Goal: Check status: Check status

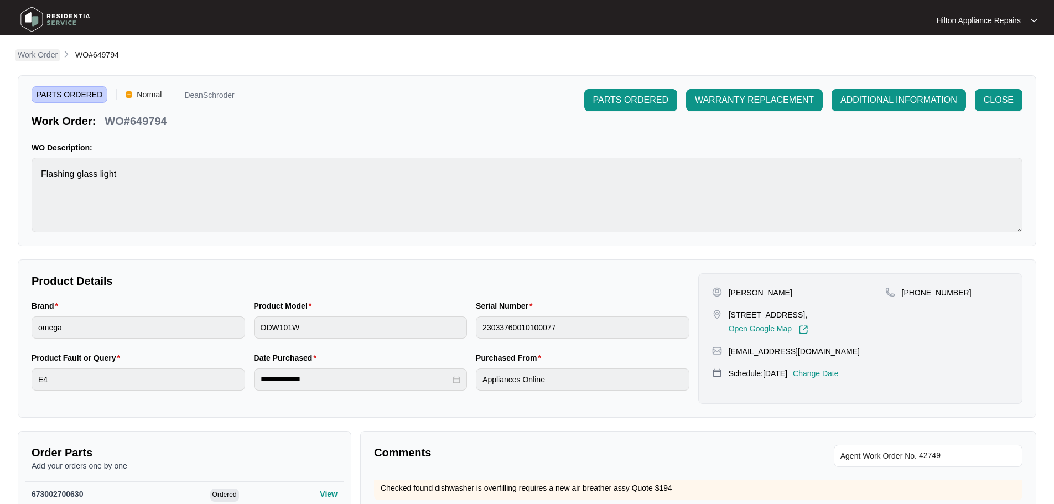
click at [40, 55] on p "Work Order" at bounding box center [38, 54] width 40 height 11
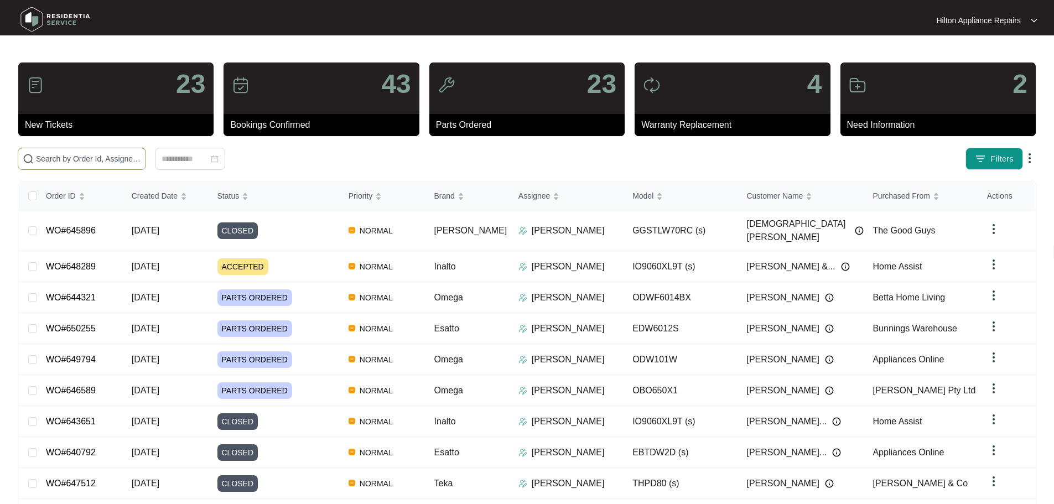
click at [111, 157] on input "text" at bounding box center [88, 159] width 105 height 12
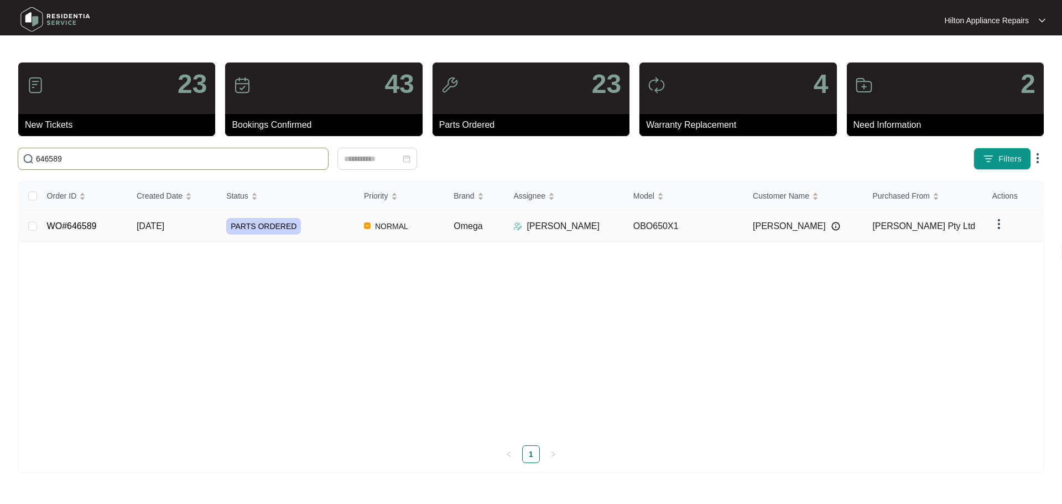
type input "646589"
click at [333, 222] on div "PARTS ORDERED" at bounding box center [290, 226] width 129 height 17
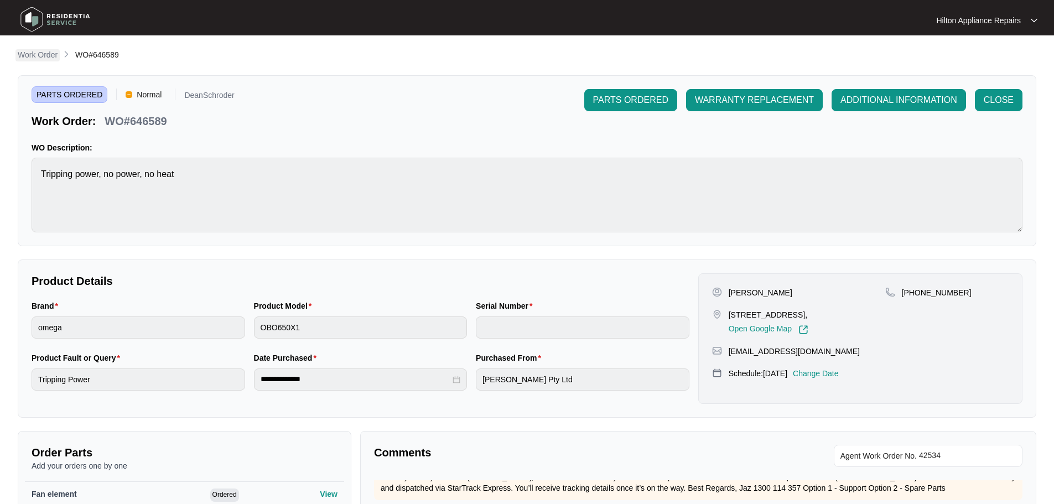
click at [37, 55] on p "Work Order" at bounding box center [38, 54] width 40 height 11
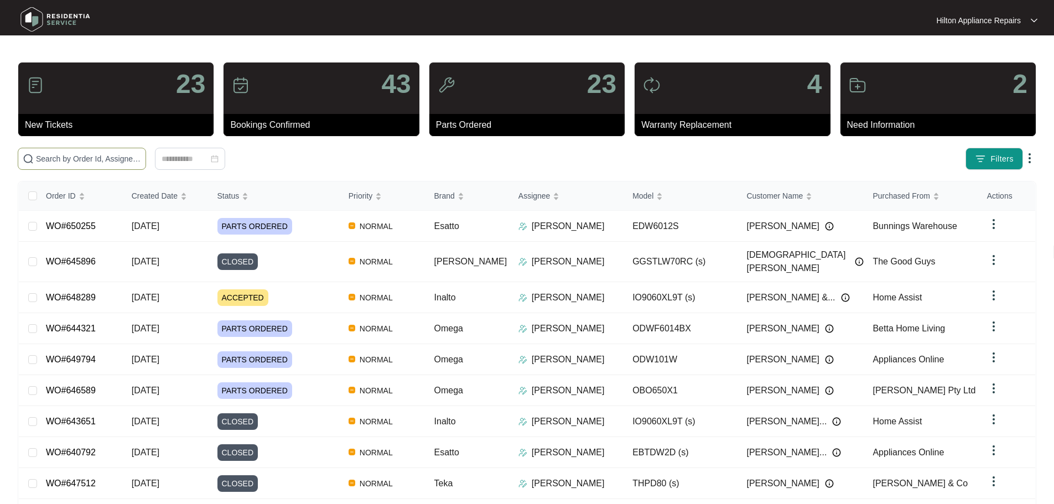
drag, startPoint x: 113, startPoint y: 161, endPoint x: 114, endPoint y: 148, distance: 12.8
click at [113, 160] on input "text" at bounding box center [88, 159] width 105 height 12
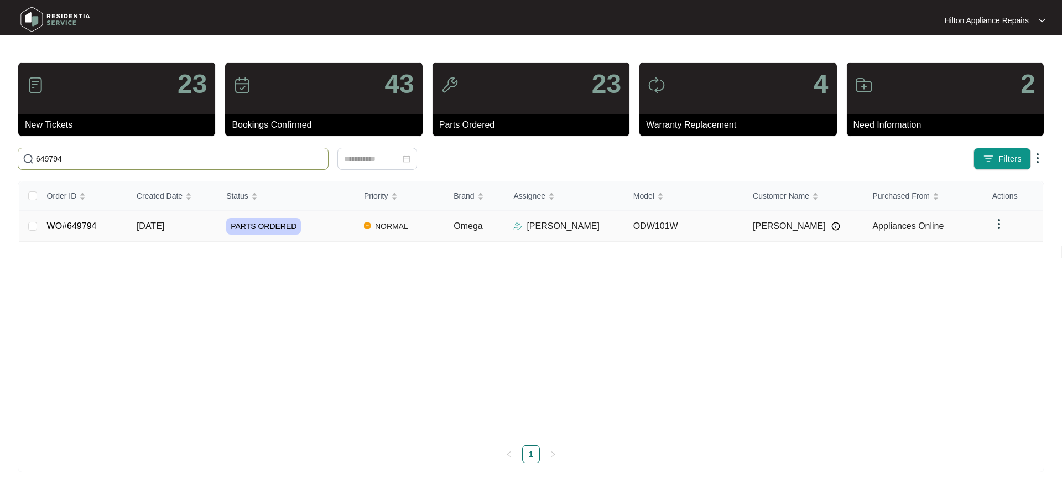
type input "649794"
click at [320, 225] on div "PARTS ORDERED" at bounding box center [290, 226] width 129 height 17
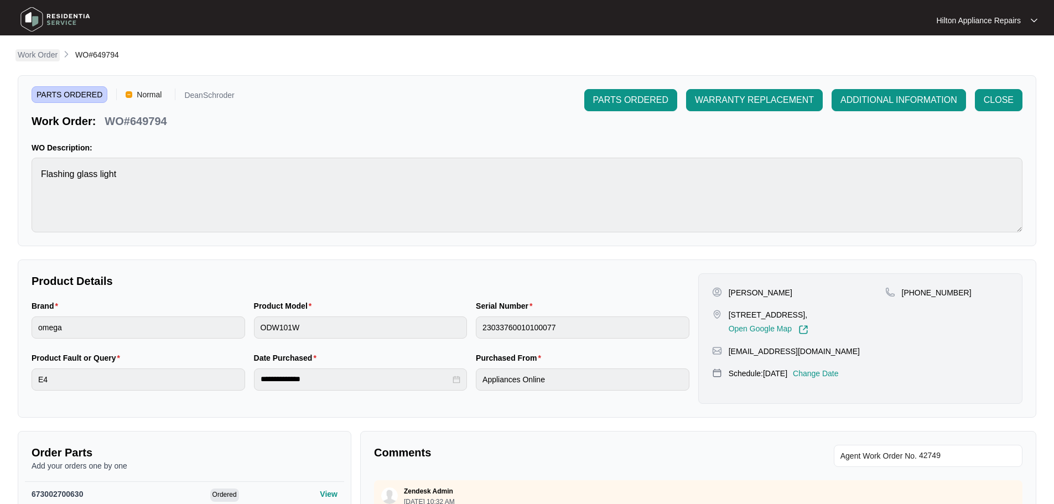
click at [41, 51] on p "Work Order" at bounding box center [38, 54] width 40 height 11
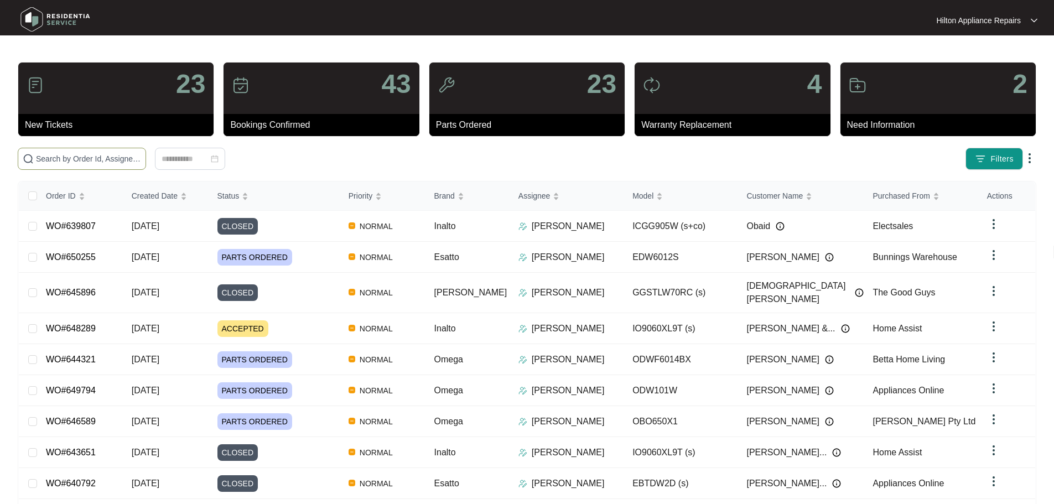
click at [141, 161] on input "text" at bounding box center [88, 159] width 105 height 12
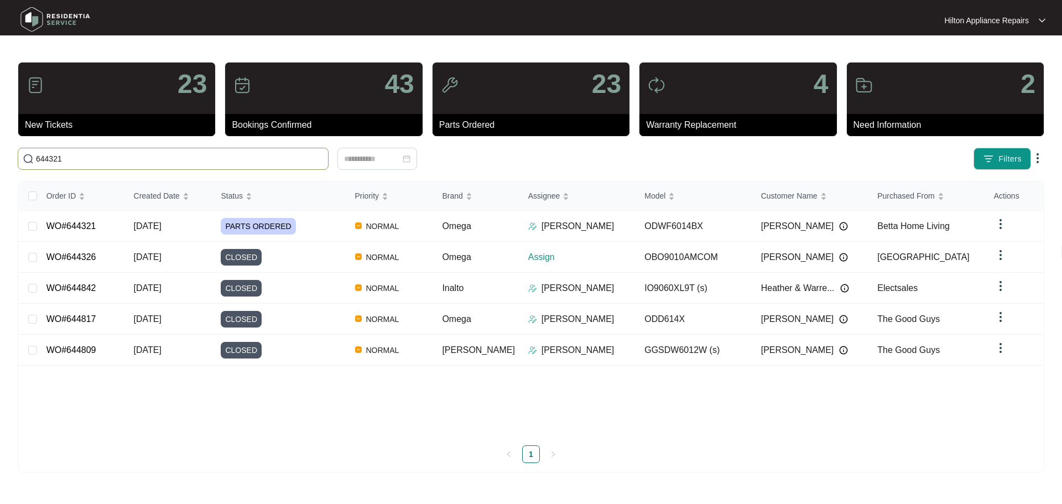
type input "644321"
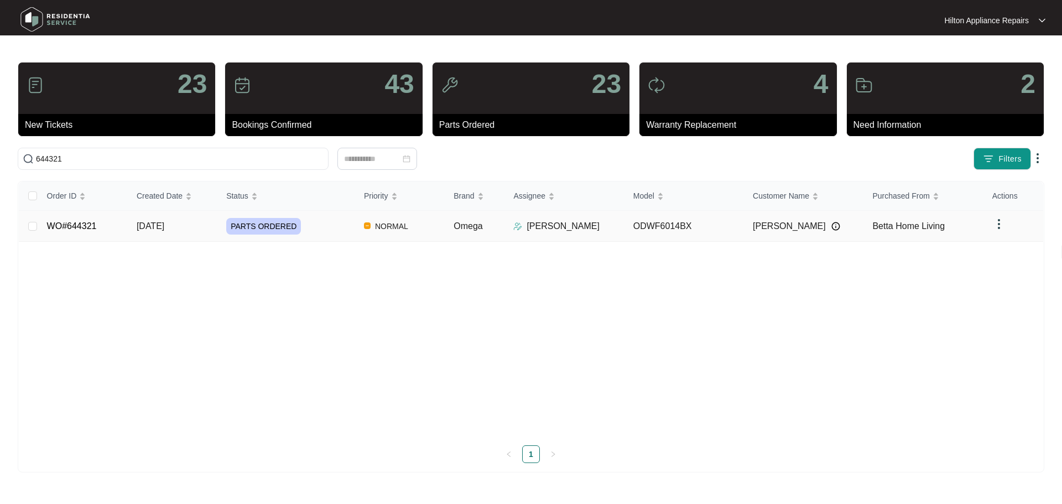
click at [329, 232] on div "PARTS ORDERED" at bounding box center [290, 226] width 129 height 17
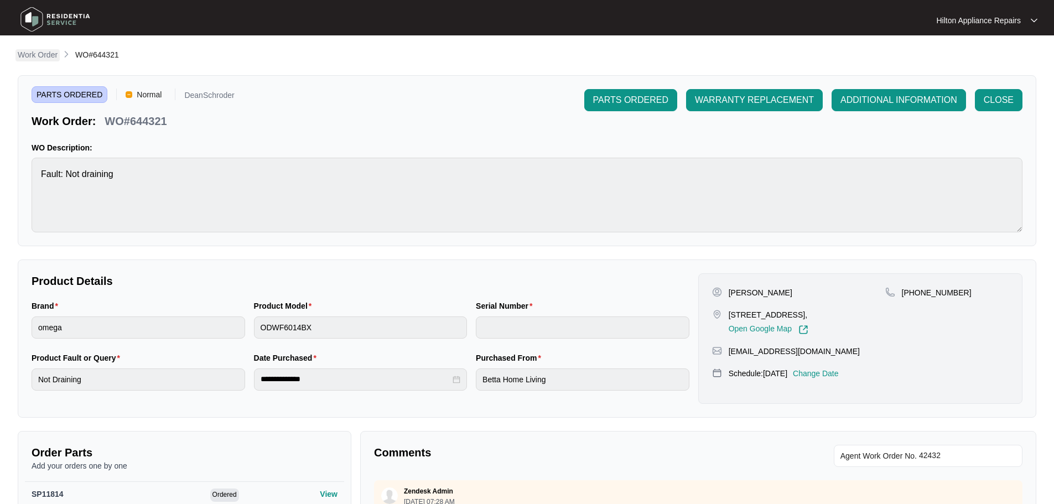
click at [32, 59] on p "Work Order" at bounding box center [38, 54] width 40 height 11
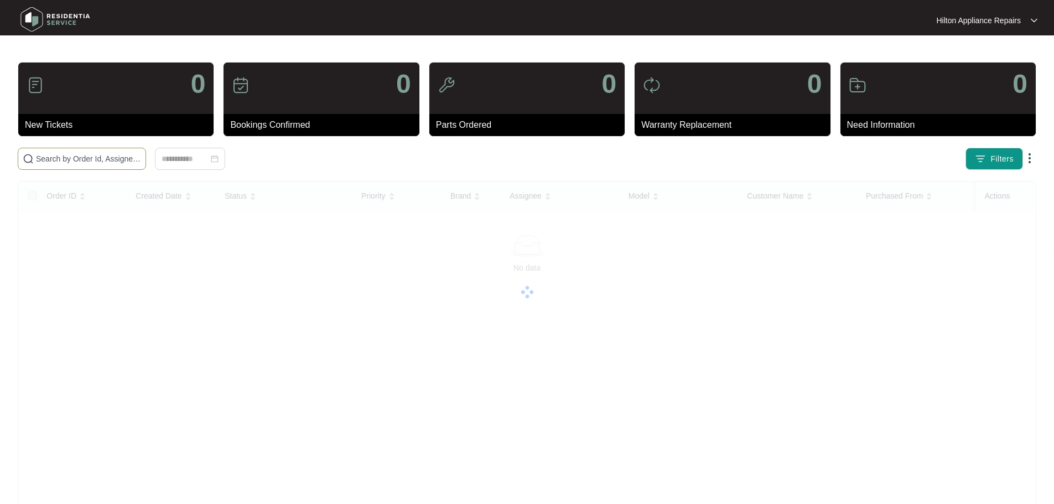
click at [141, 158] on input "text" at bounding box center [88, 159] width 105 height 12
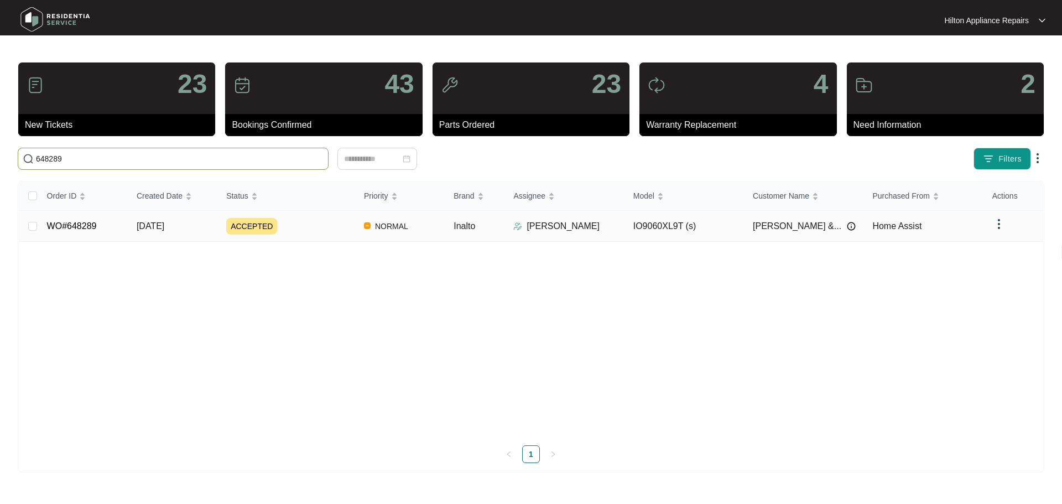
type input "648289"
click at [322, 227] on div "ACCEPTED" at bounding box center [290, 226] width 129 height 17
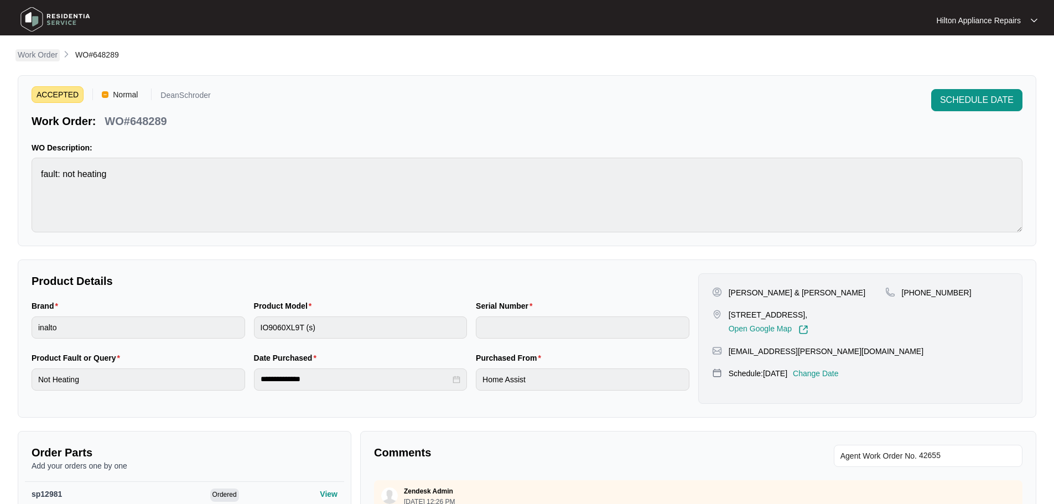
click at [33, 59] on p "Work Order" at bounding box center [38, 54] width 40 height 11
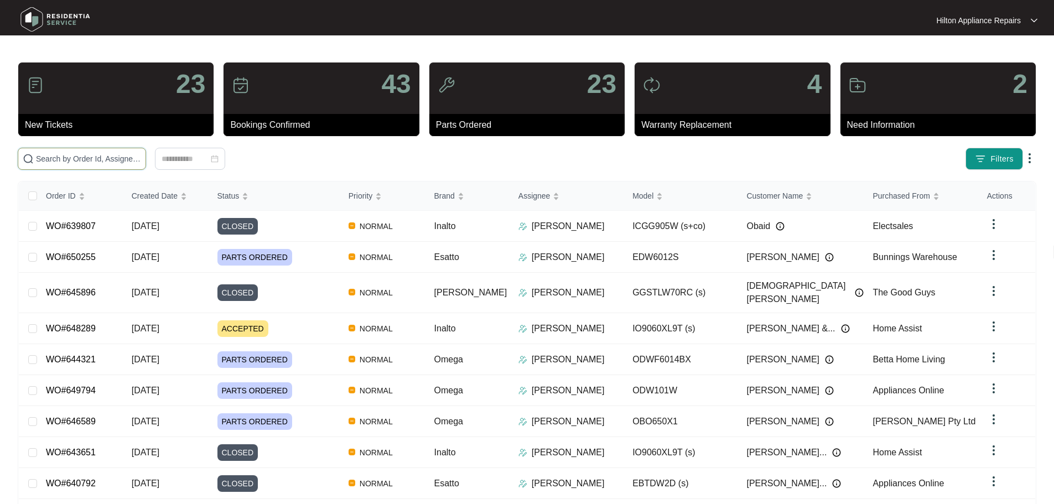
click at [140, 155] on input "text" at bounding box center [88, 159] width 105 height 12
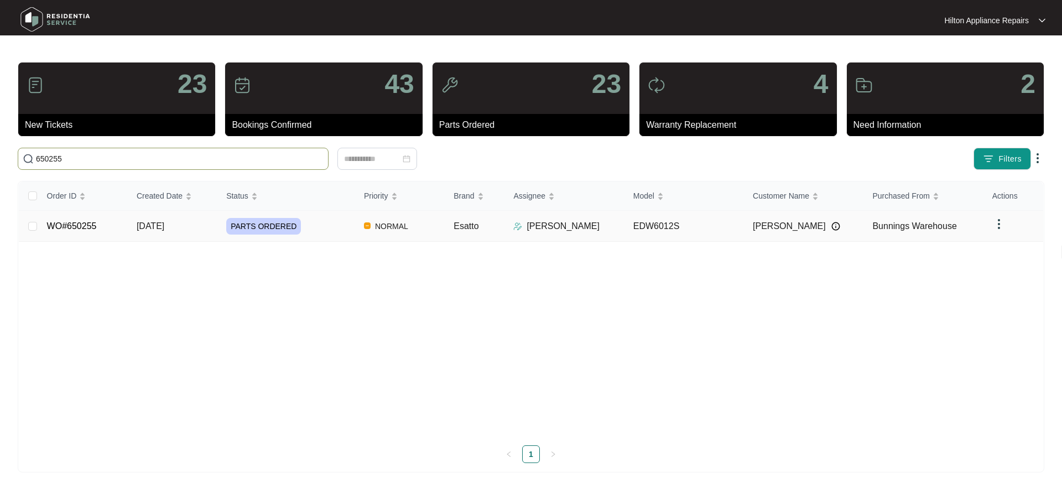
type input "650255"
click at [442, 228] on td "NORMAL" at bounding box center [400, 226] width 90 height 31
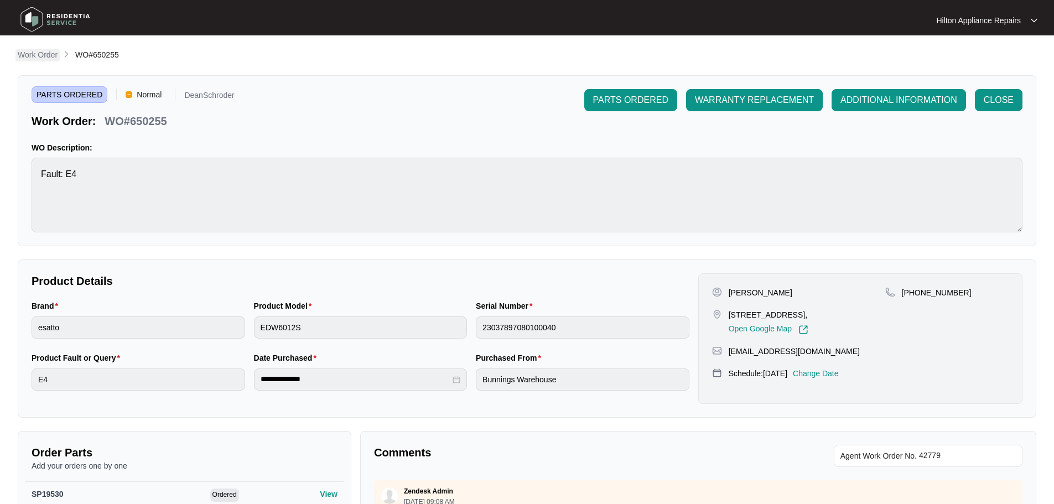
click at [49, 58] on p "Work Order" at bounding box center [38, 54] width 40 height 11
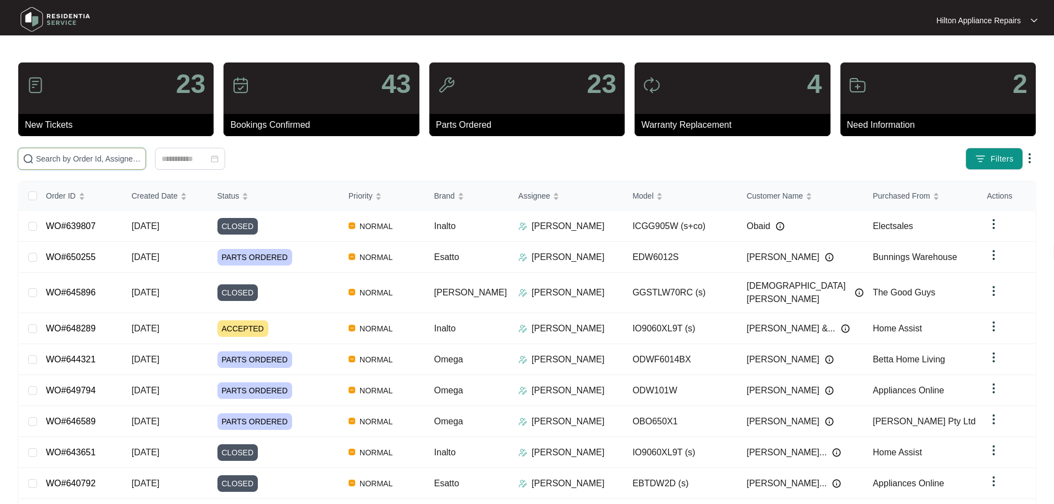
click at [90, 155] on input "text" at bounding box center [88, 159] width 105 height 12
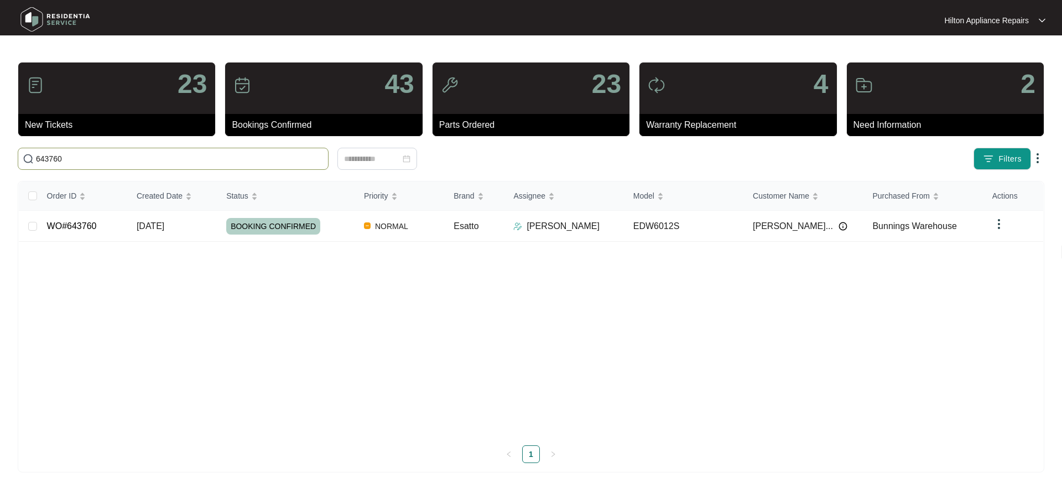
type input "643760"
click at [337, 227] on div "BOOKING CONFIRMED" at bounding box center [290, 226] width 129 height 17
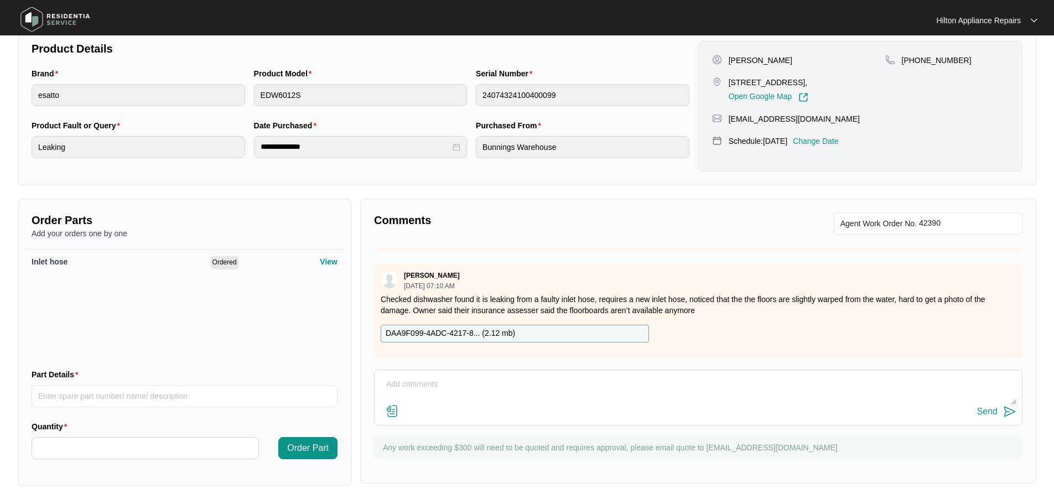
scroll to position [112, 0]
